Goal: Task Accomplishment & Management: Manage account settings

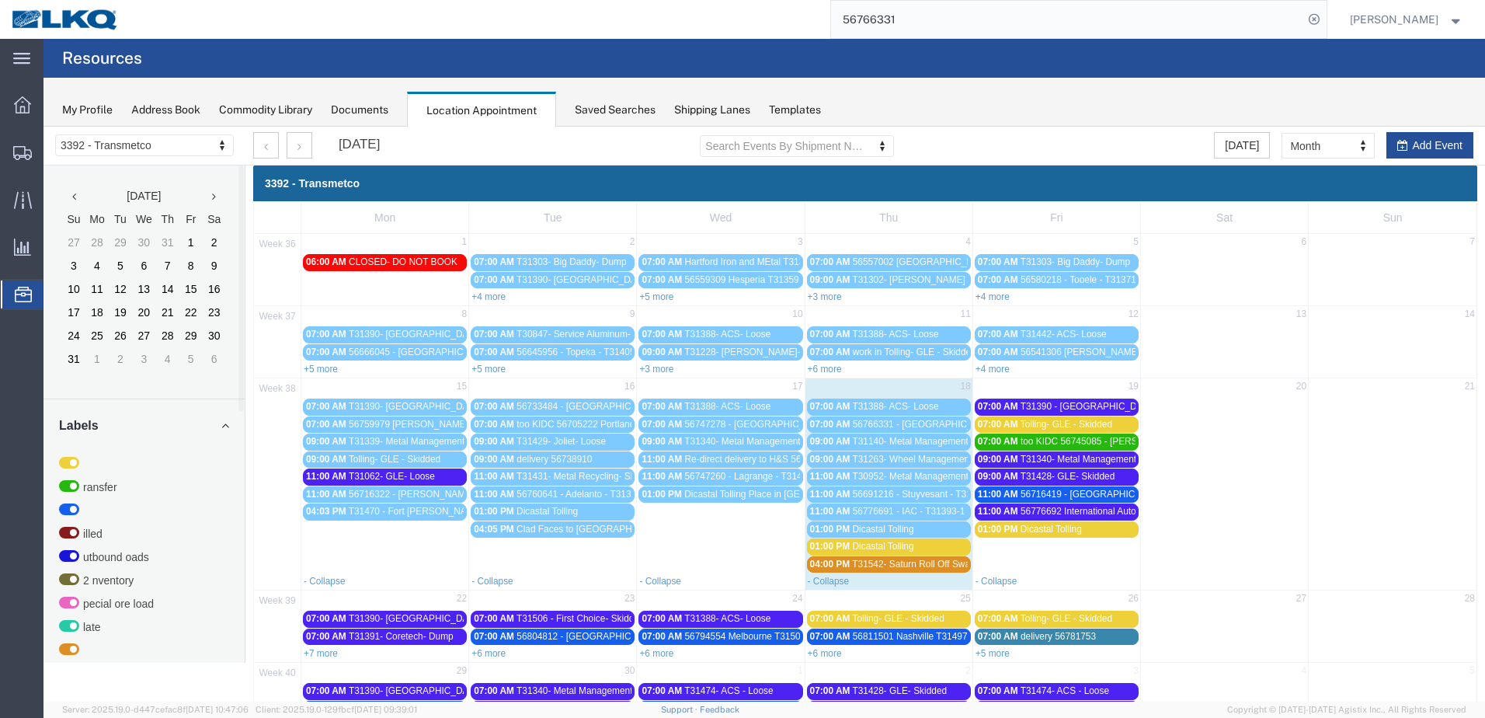
click at [937, 549] on div "01:00 PM Dicastal Tolling" at bounding box center [889, 546] width 158 height 12
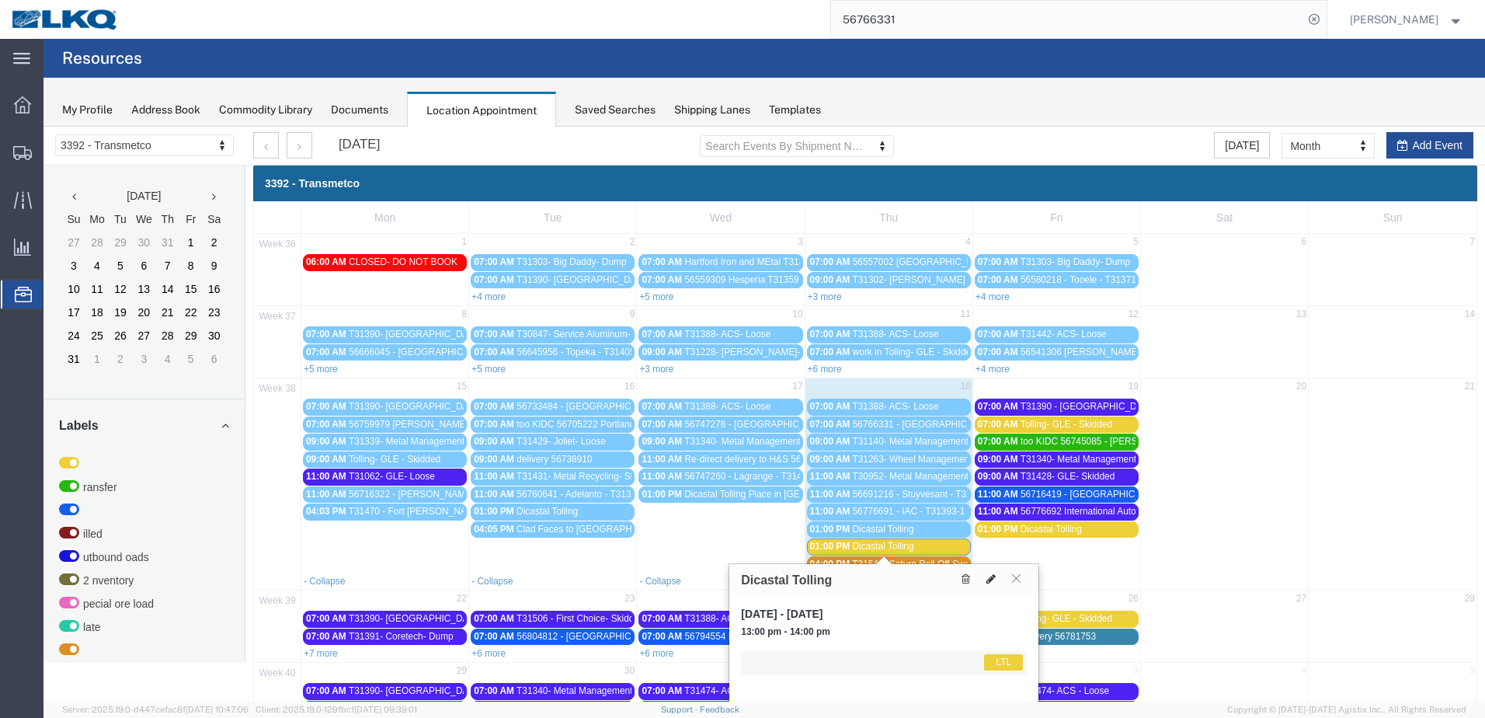
drag, startPoint x: 937, startPoint y: 549, endPoint x: 990, endPoint y: 573, distance: 58.7
click at [990, 573] on icon at bounding box center [990, 578] width 9 height 11
select select "1"
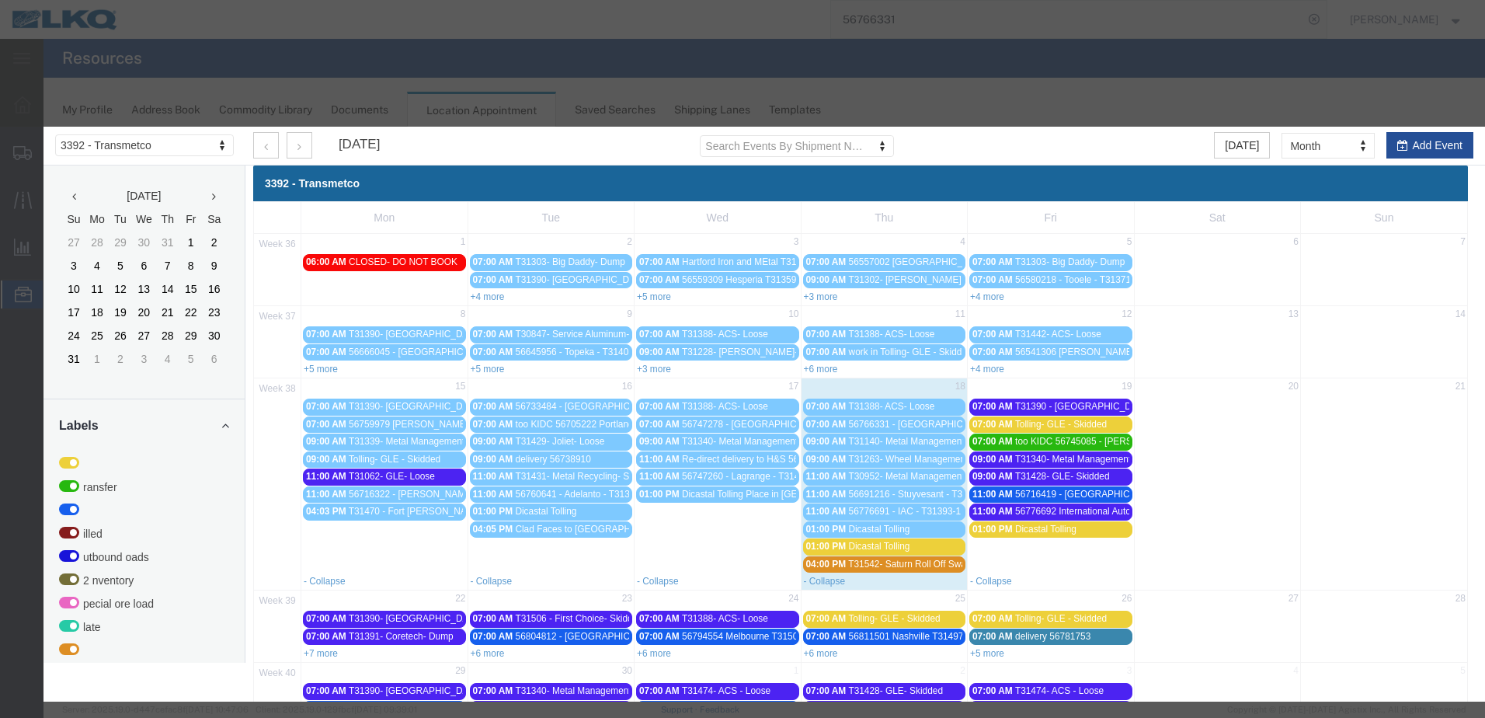
click at [990, 573] on div "Location Scheduling 3392 - Transmetco 3392 - Transmetco [DATE] Su Mo Tu We Th F…" at bounding box center [759, 471] width 1432 height 689
type input "[DATE]"
type input "1:35 PM"
type input "[DATE]"
type input "2:35 PM"
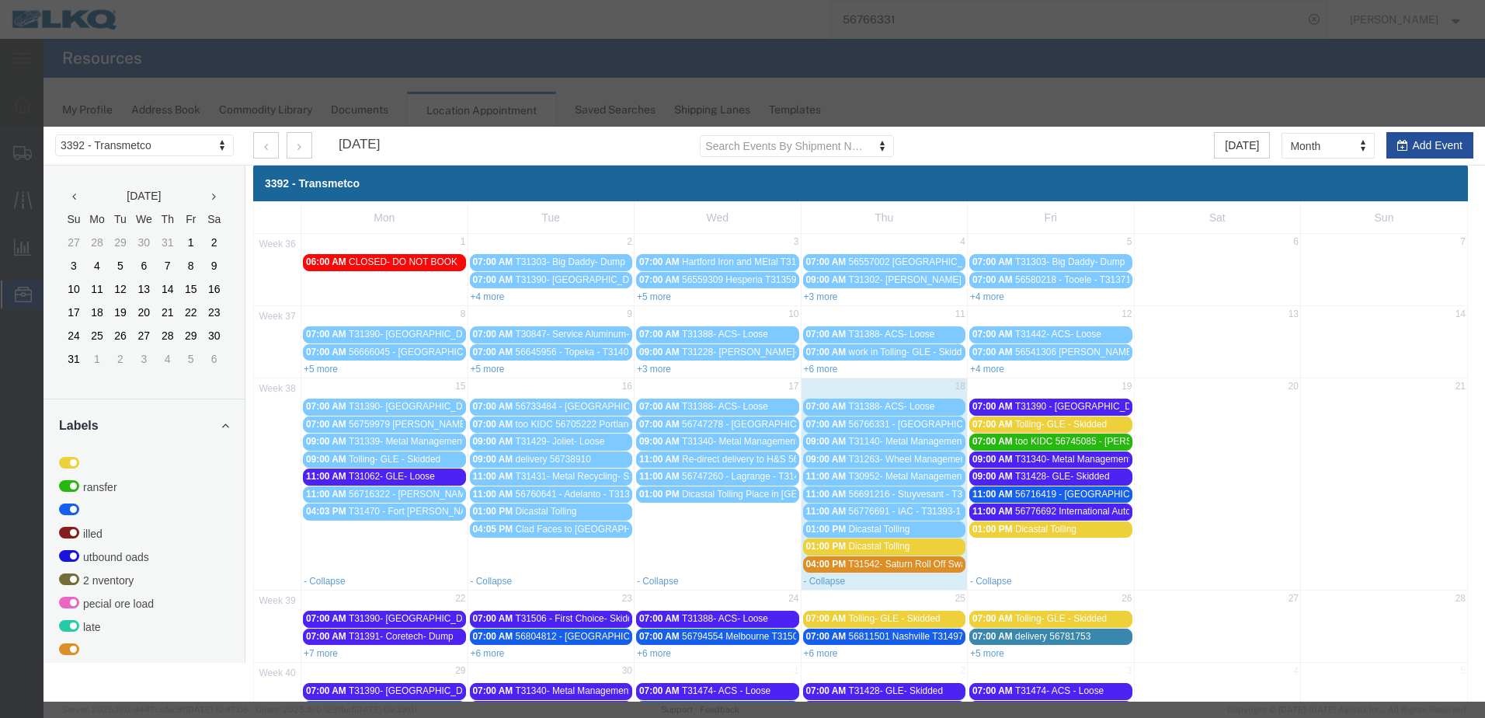
select select
select select "1"
select select
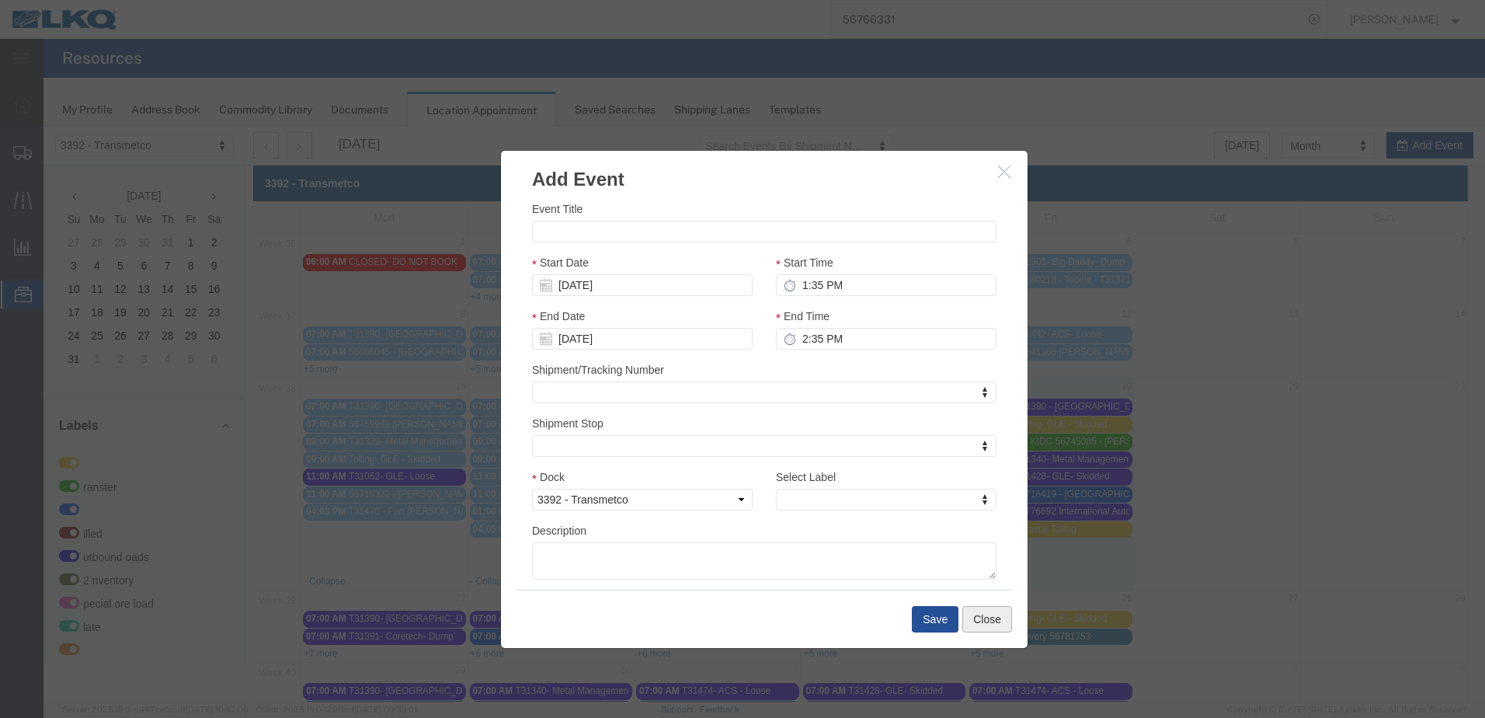
click at [976, 621] on button "Close" at bounding box center [987, 619] width 50 height 26
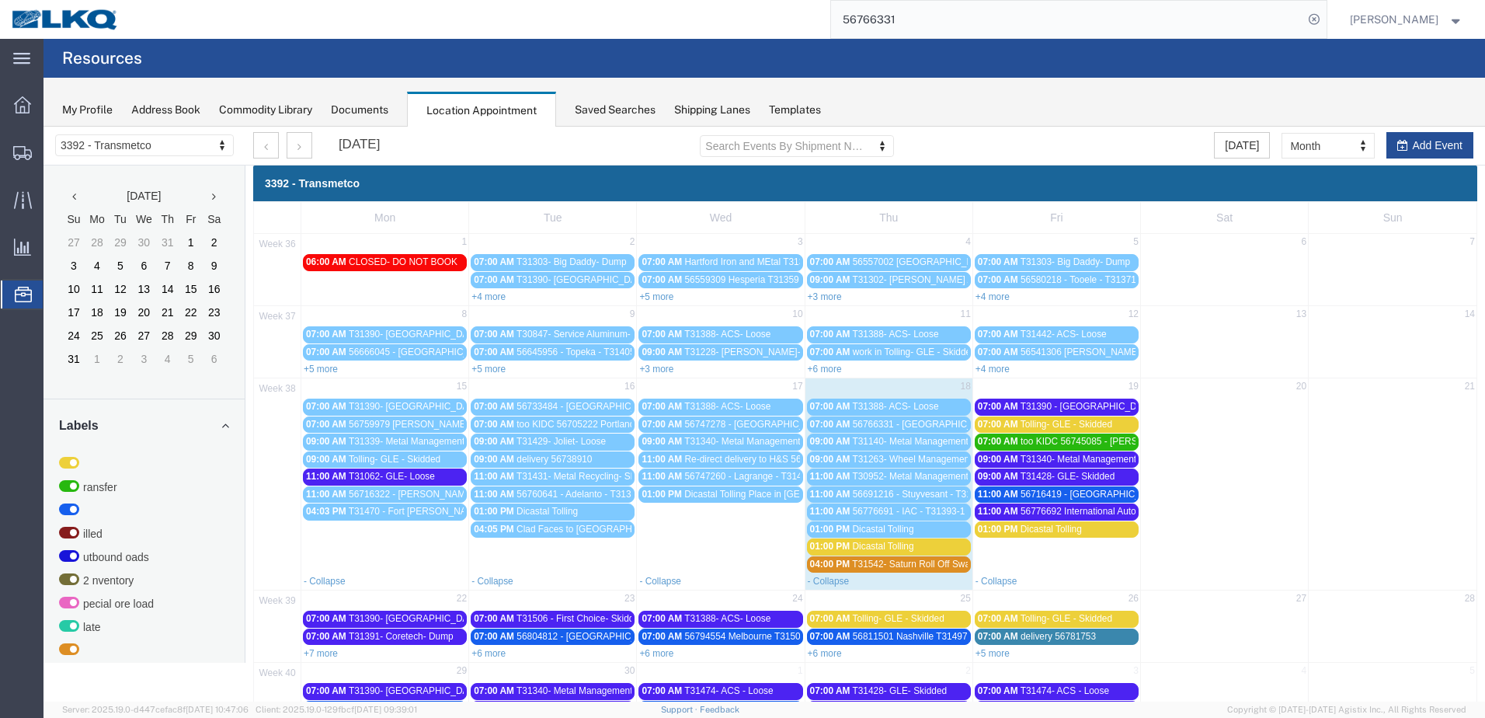
click at [889, 549] on span "Dicastal Tolling" at bounding box center [882, 545] width 61 height 11
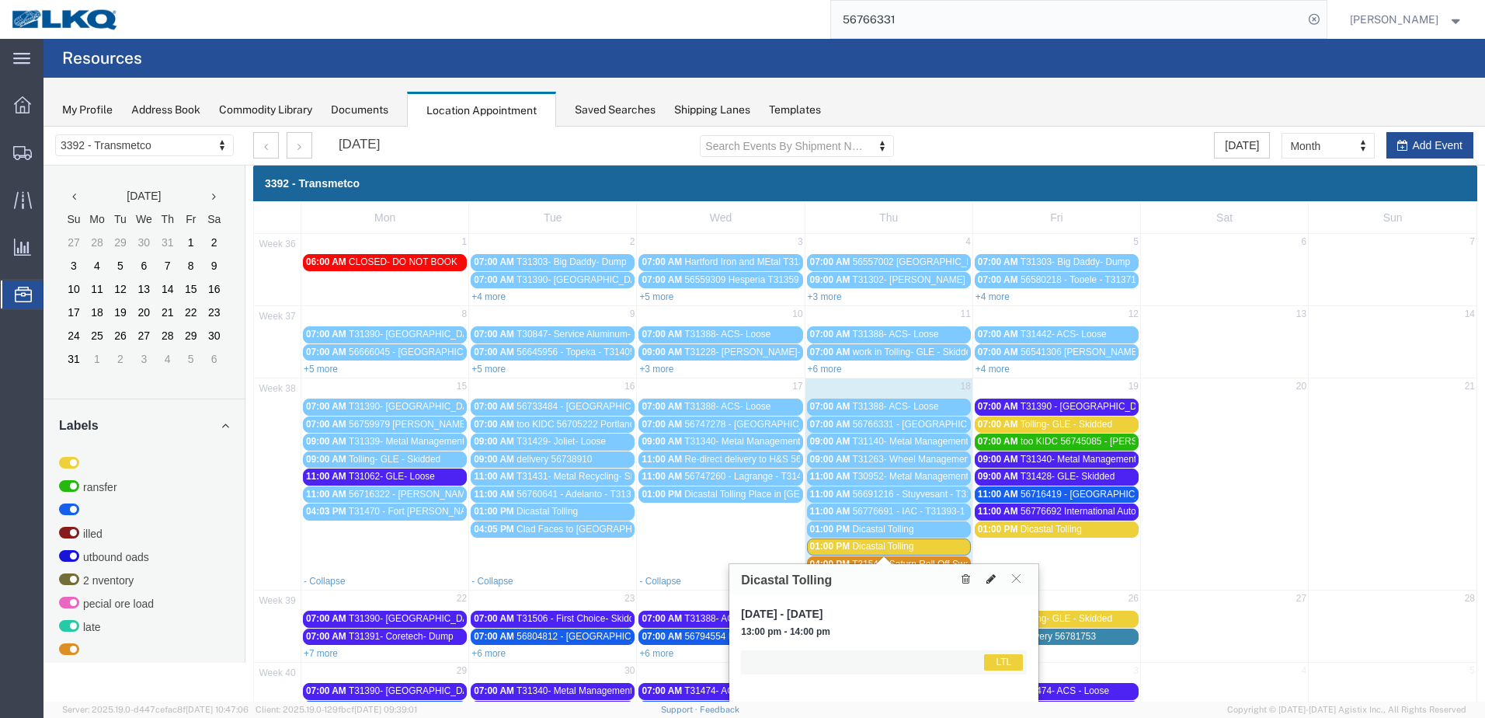
click at [988, 584] on icon at bounding box center [990, 578] width 9 height 11
select select "25"
select select "1"
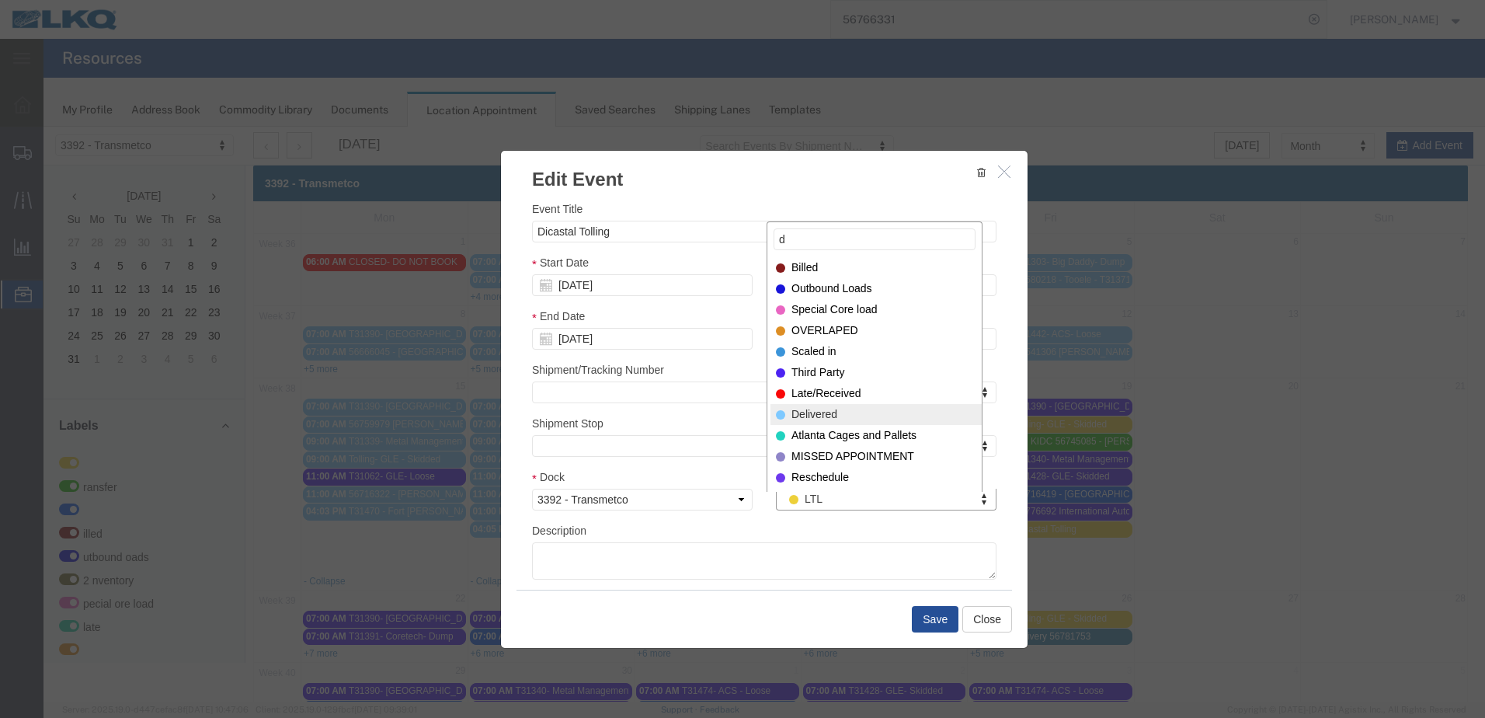
type input "d"
select select "40"
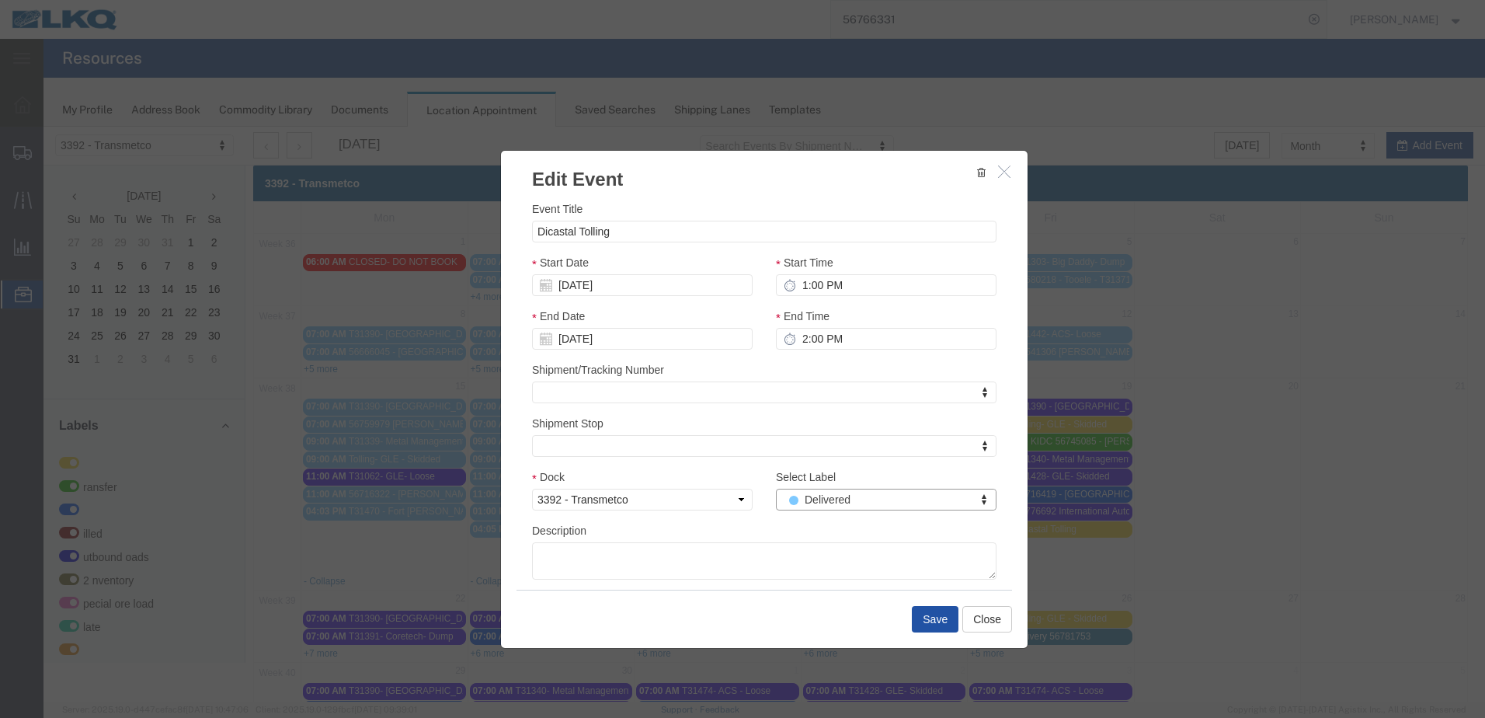
click at [917, 617] on button "Save" at bounding box center [935, 619] width 47 height 26
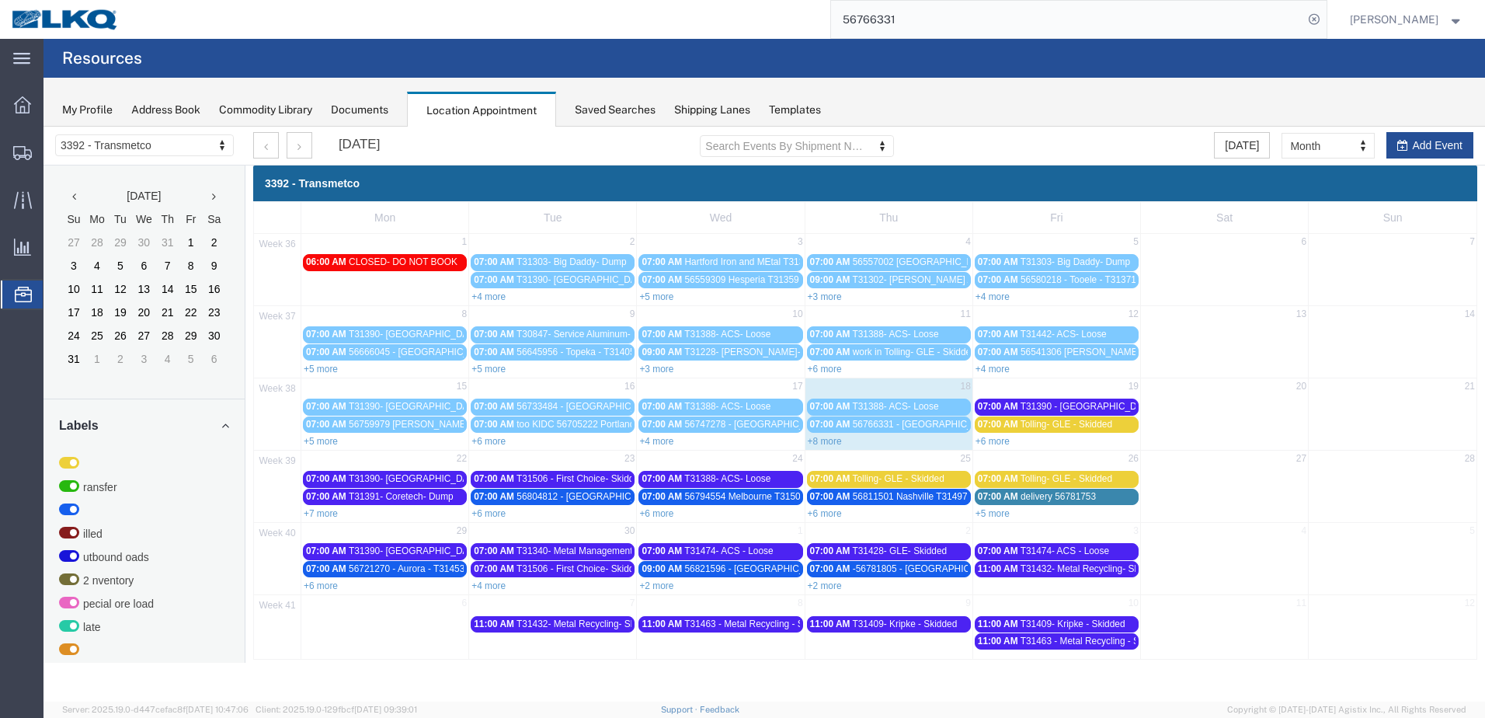
click at [849, 435] on div "+8 more" at bounding box center [888, 441] width 167 height 16
select select "1"
select select
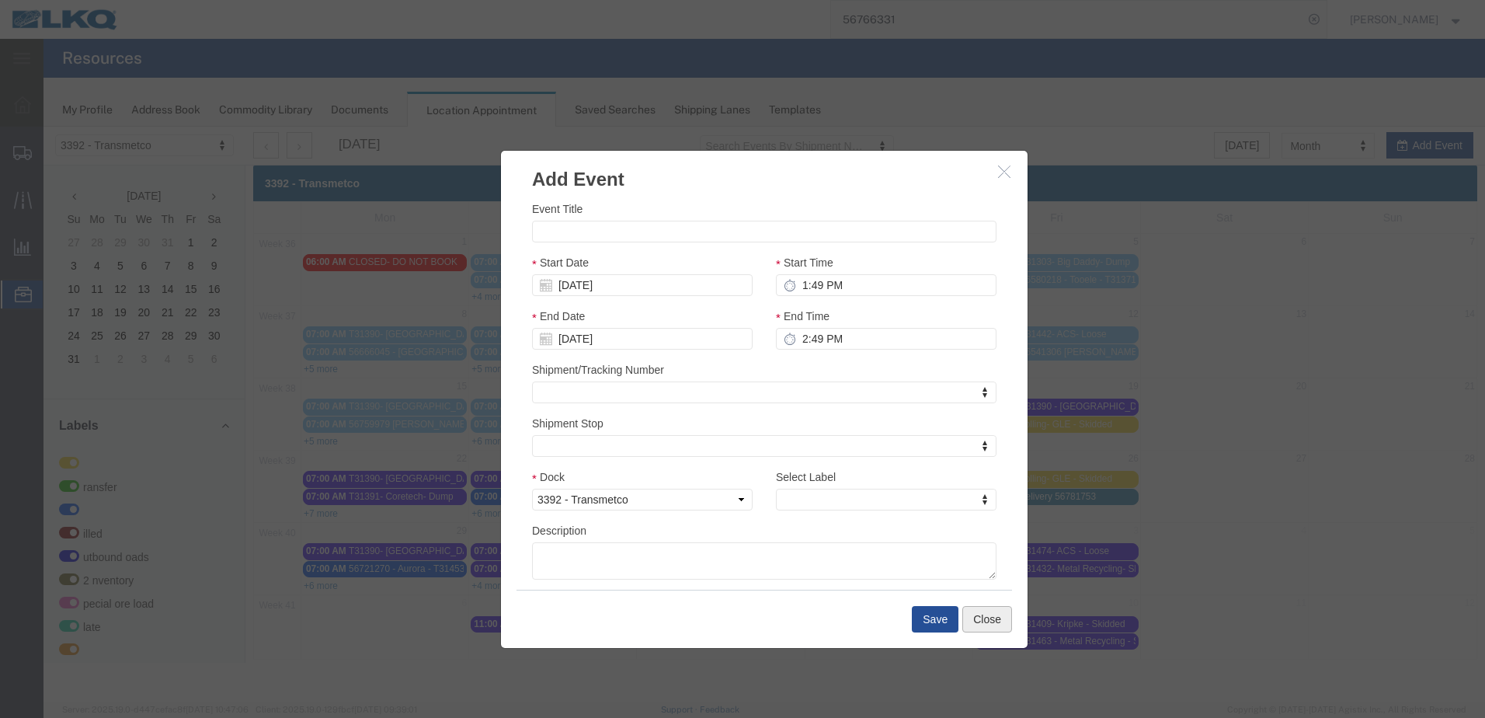
click at [988, 615] on button "Close" at bounding box center [987, 619] width 50 height 26
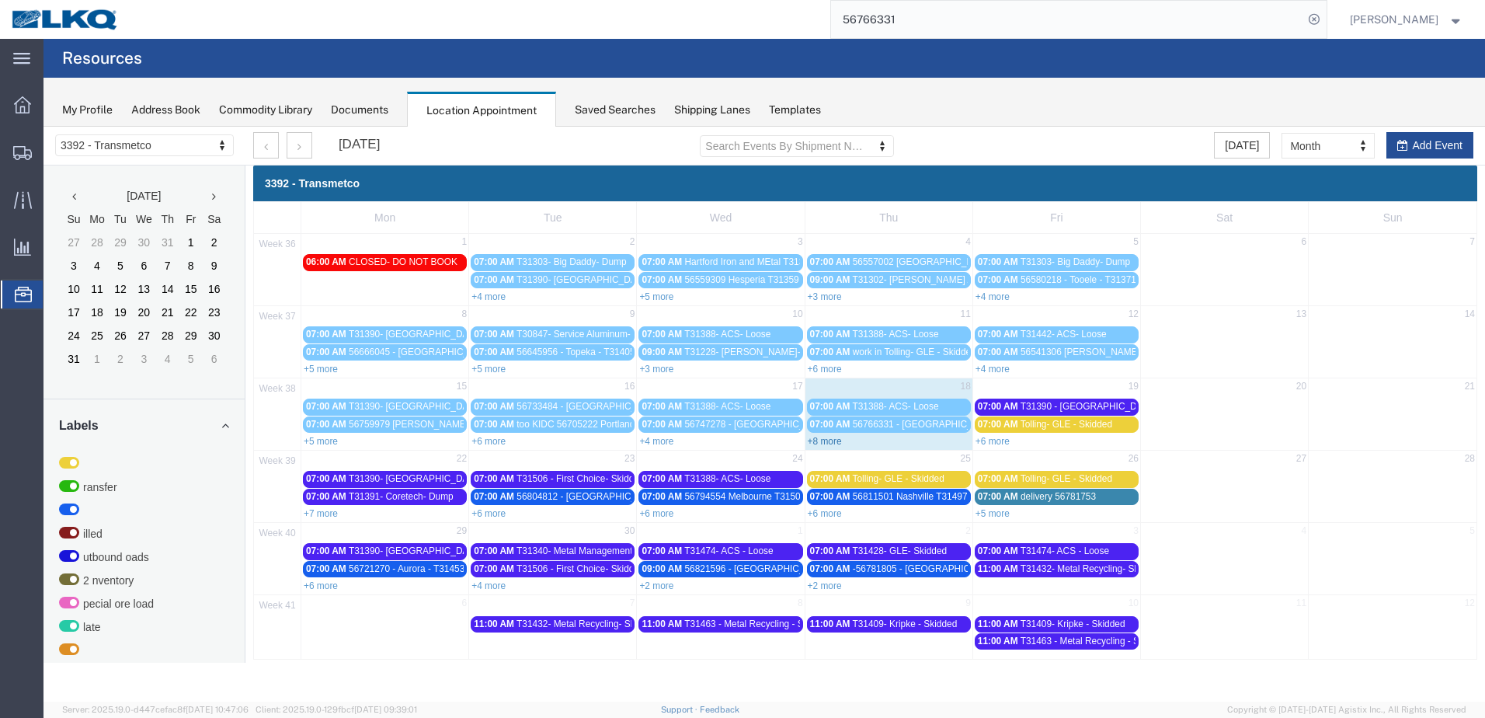
click at [833, 444] on link "+8 more" at bounding box center [825, 441] width 34 height 11
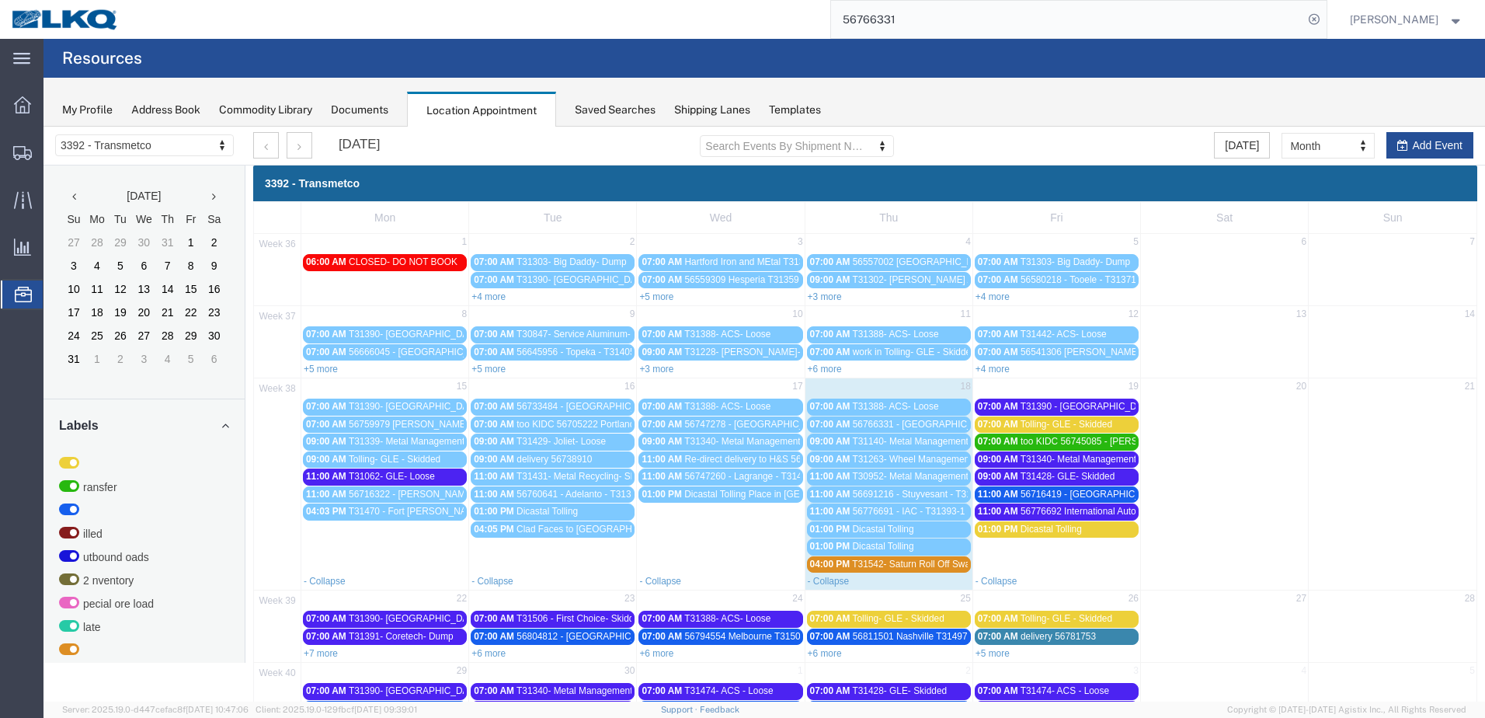
click at [944, 454] on span "T31263- Wheel Management- Skidded" at bounding box center [931, 459] width 158 height 11
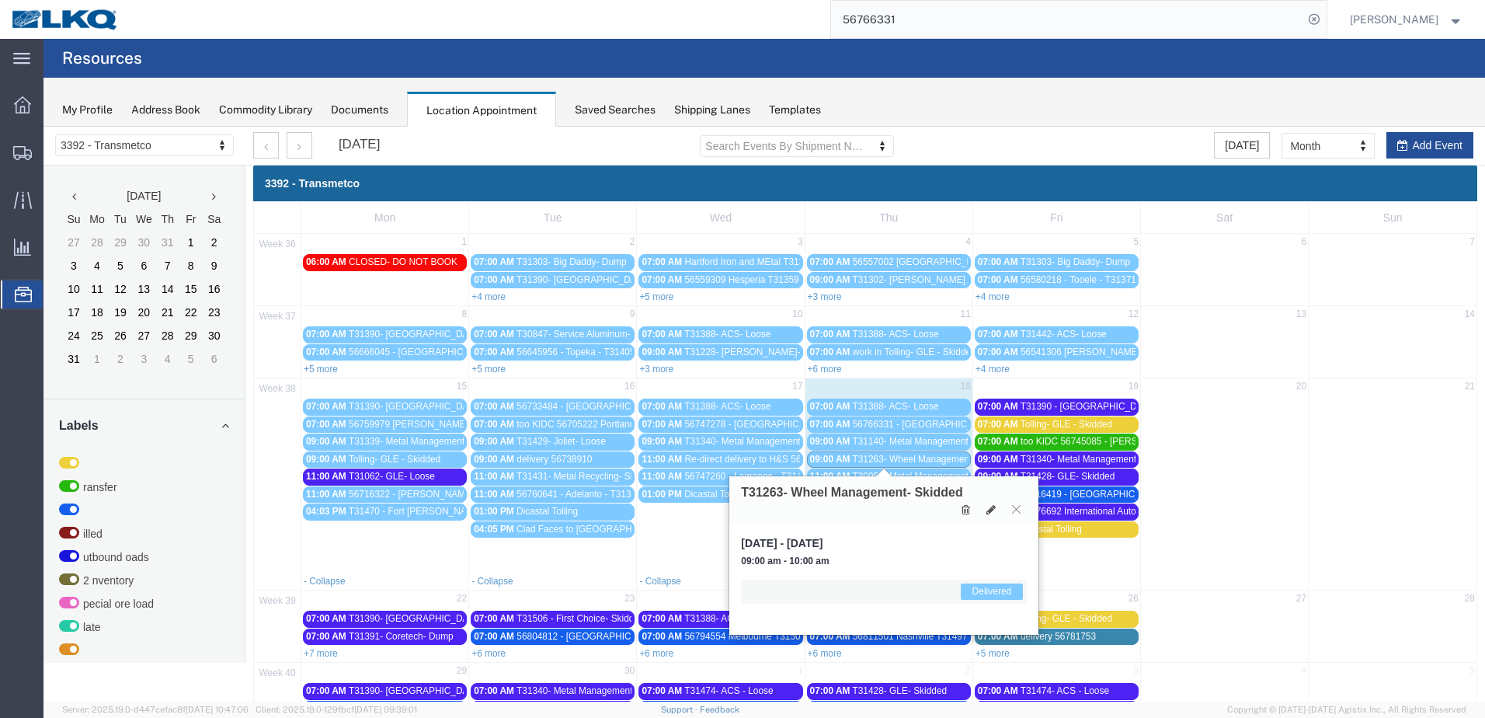
click at [944, 454] on span "T31263- Wheel Management- Skidded" at bounding box center [931, 459] width 158 height 11
